Goal: Task Accomplishment & Management: Manage account settings

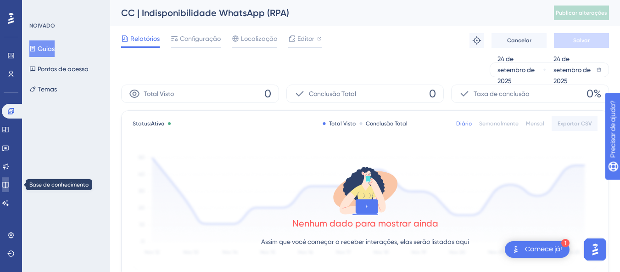
click at [7, 189] on link at bounding box center [5, 184] width 7 height 15
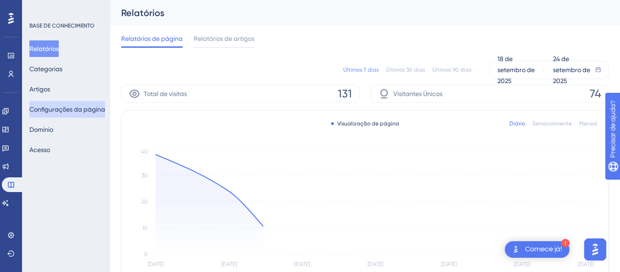
click at [51, 111] on font "Configurações da página" at bounding box center [67, 109] width 76 height 7
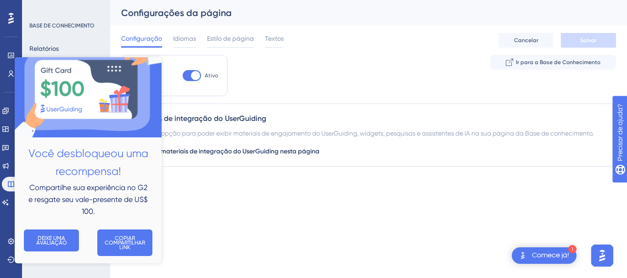
click at [53, 61] on img at bounding box center [88, 92] width 147 height 92
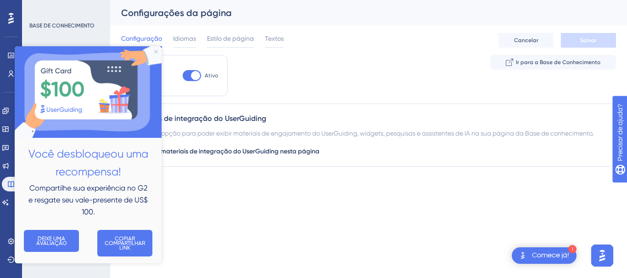
click at [157, 50] on icon "Fechar visualização" at bounding box center [156, 52] width 4 height 4
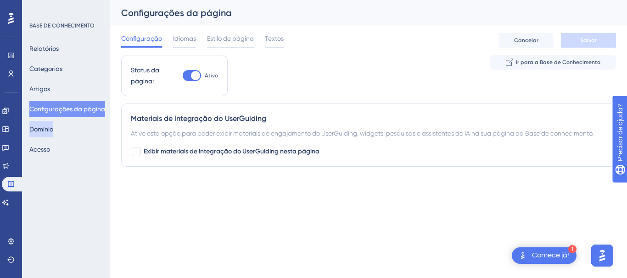
click at [45, 136] on button "Domínio" at bounding box center [41, 129] width 24 height 17
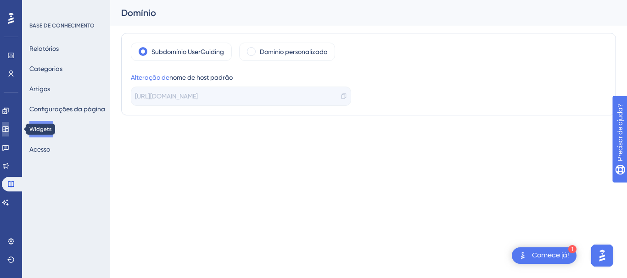
click at [9, 131] on icon at bounding box center [5, 129] width 7 height 7
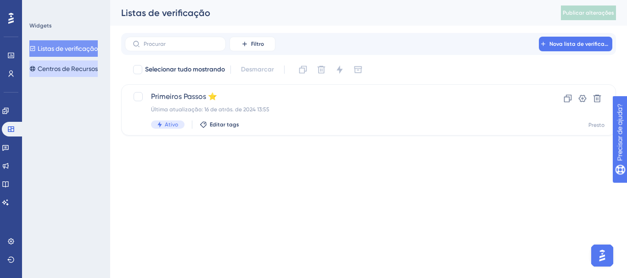
click at [61, 72] on font "Centros de Recursos" at bounding box center [68, 68] width 60 height 7
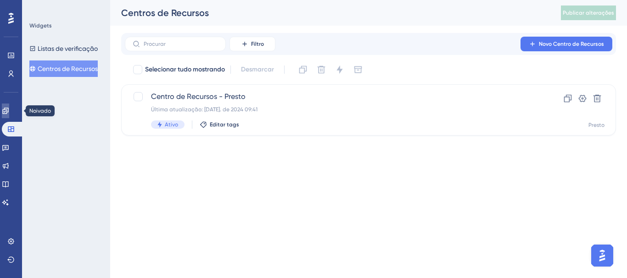
click at [7, 114] on icon at bounding box center [5, 110] width 7 height 7
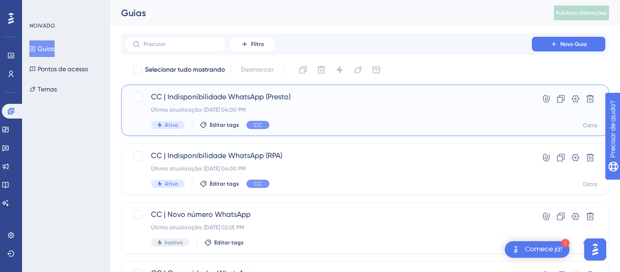
click at [394, 109] on div "Última atualização: 24 de set. de 2025 04:00 PM" at bounding box center [328, 109] width 355 height 7
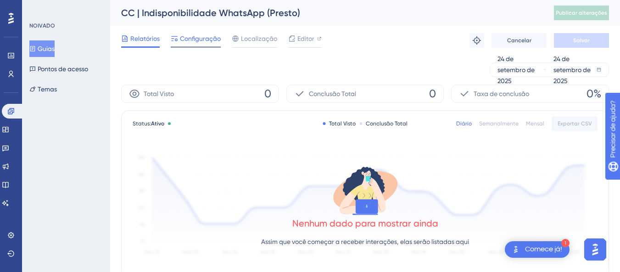
click at [200, 37] on font "Configuração" at bounding box center [200, 38] width 41 height 7
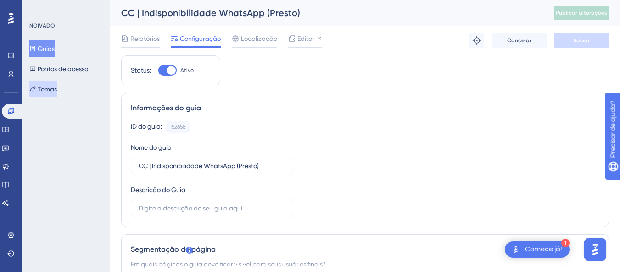
click at [57, 87] on font "Temas" at bounding box center [47, 88] width 19 height 7
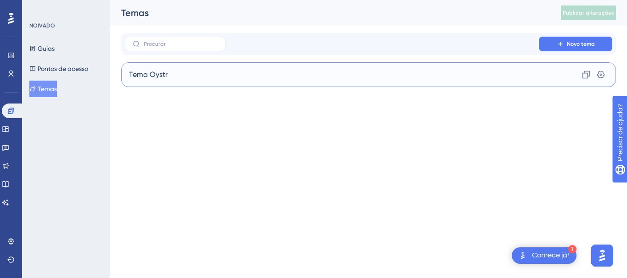
click at [219, 76] on div "Tema Oystr Clone Configurações" at bounding box center [368, 74] width 495 height 25
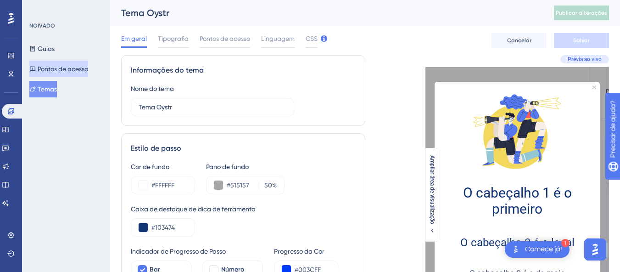
click at [88, 72] on font "Pontos de acesso" at bounding box center [63, 68] width 50 height 7
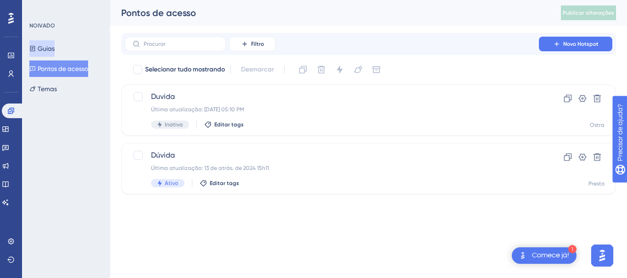
click at [55, 45] on button "Guias" at bounding box center [41, 48] width 25 height 17
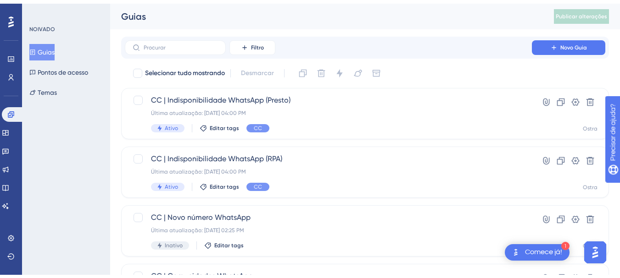
scroll to position [46, 0]
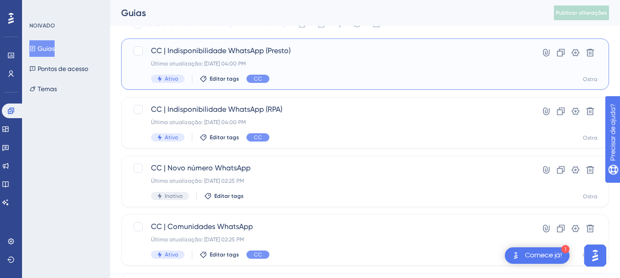
click at [295, 73] on div "CC | Indisponibilidade WhatsApp (Presto) Última atualização: 24 de set. de 2025…" at bounding box center [328, 64] width 355 height 38
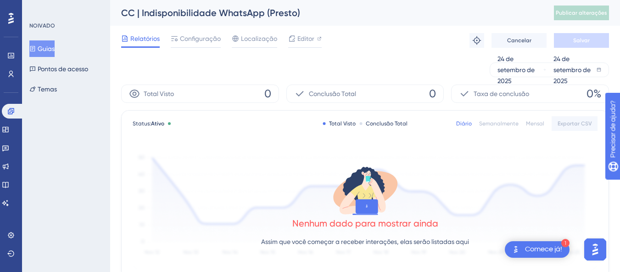
drag, startPoint x: 45, startPoint y: 45, endPoint x: 51, endPoint y: 46, distance: 6.0
click at [45, 44] on font "Guias" at bounding box center [46, 48] width 17 height 11
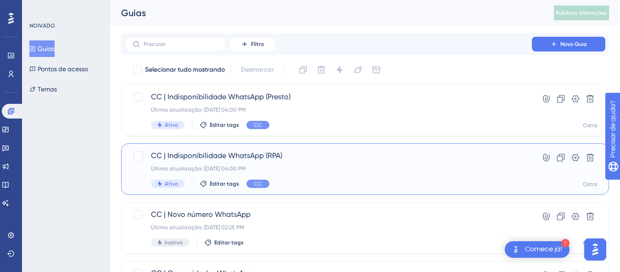
click at [306, 171] on div "Última atualização: 24 de set. de 2025 04:00 PM" at bounding box center [328, 168] width 355 height 7
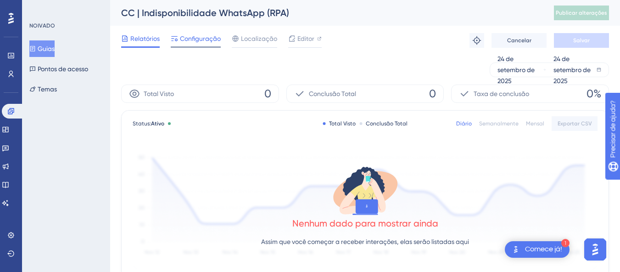
click at [206, 37] on font "Configuração" at bounding box center [200, 38] width 41 height 7
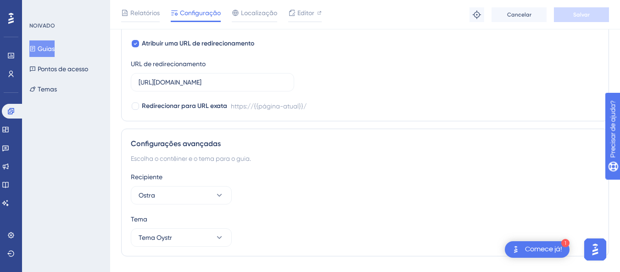
scroll to position [801, 0]
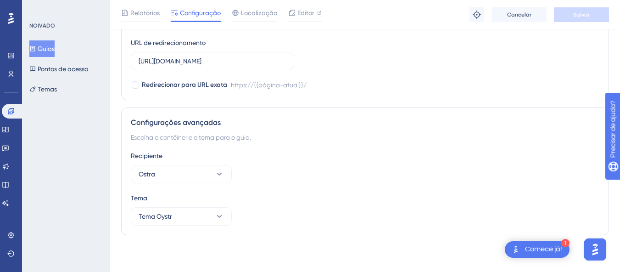
click at [55, 51] on font "Guias" at bounding box center [46, 48] width 17 height 7
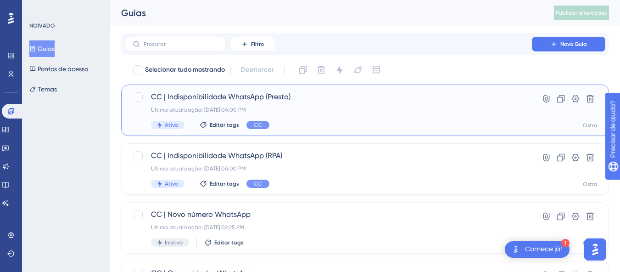
click at [336, 112] on div "Última atualização: 24 de set. de 2025 04:00 PM" at bounding box center [328, 109] width 355 height 7
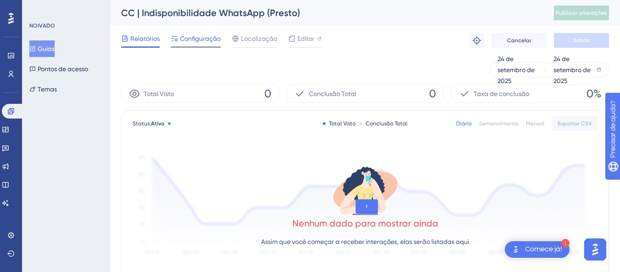
click at [200, 38] on font "Configuração" at bounding box center [200, 38] width 41 height 7
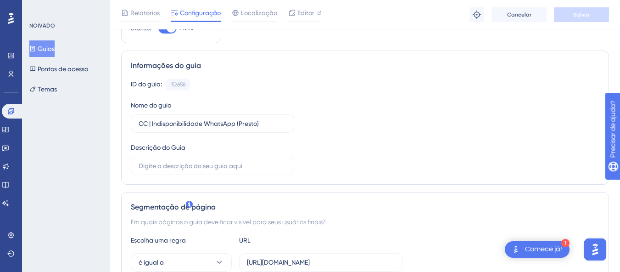
scroll to position [92, 0]
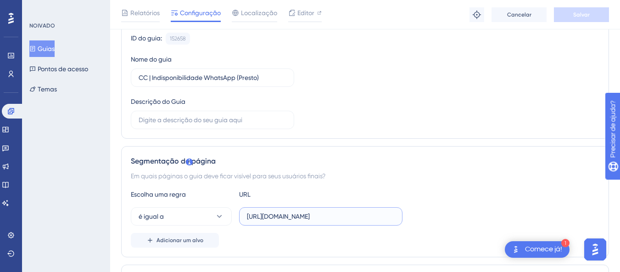
drag, startPoint x: 362, startPoint y: 219, endPoint x: 245, endPoint y: 219, distance: 117.4
click at [245, 219] on label "[URL][DOMAIN_NAME]" at bounding box center [320, 216] width 163 height 18
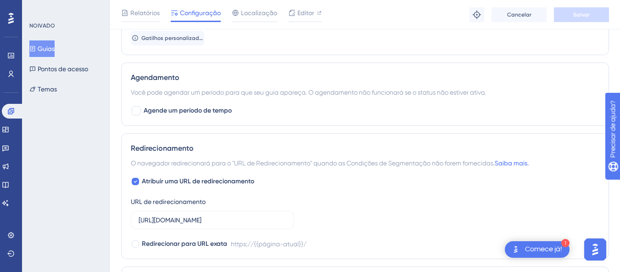
scroll to position [688, 0]
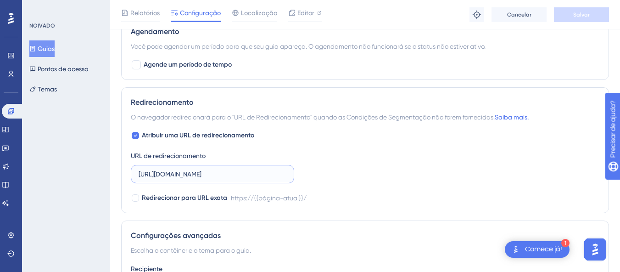
drag, startPoint x: 266, startPoint y: 170, endPoint x: 82, endPoint y: 174, distance: 184.5
paste input ".presto"
type input "[URL][DOMAIN_NAME]"
click at [334, 164] on div "Atribuir uma URL de redirecionamento URL de redirecionamento https://console.pr…" at bounding box center [365, 166] width 468 height 73
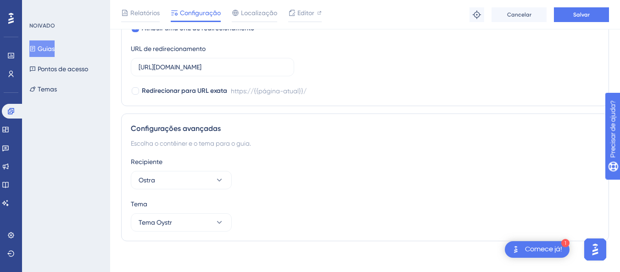
scroll to position [801, 0]
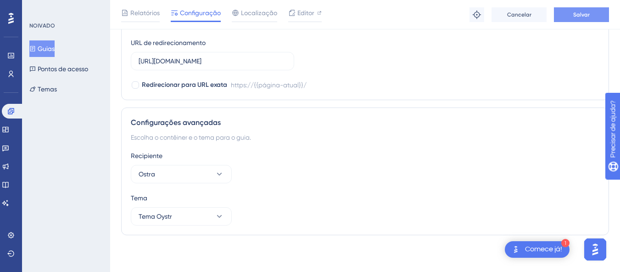
click at [575, 20] on button "Salvar" at bounding box center [581, 14] width 55 height 15
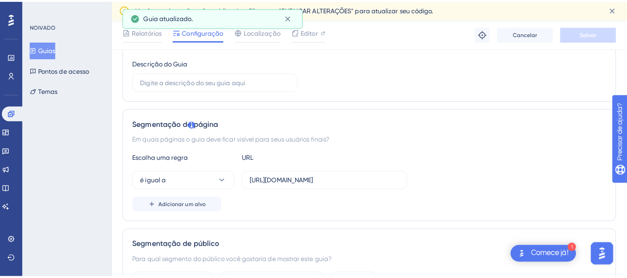
scroll to position [0, 0]
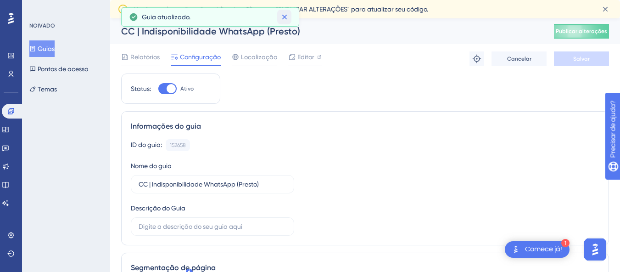
click at [284, 17] on icon at bounding box center [284, 16] width 9 height 9
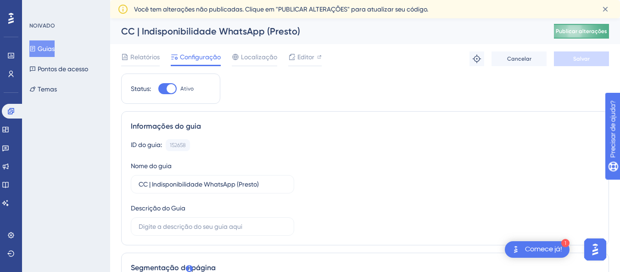
click at [588, 35] on button "Publicar alterações" at bounding box center [581, 31] width 55 height 15
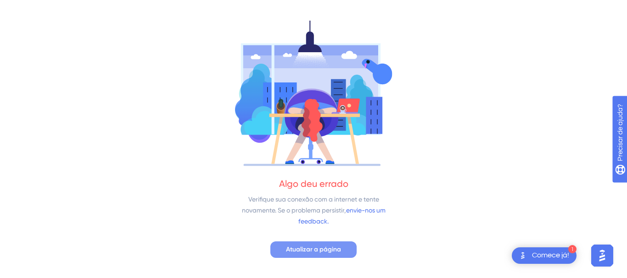
click at [325, 251] on font "Atualizar a página" at bounding box center [313, 250] width 55 height 8
